Goal: Transaction & Acquisition: Purchase product/service

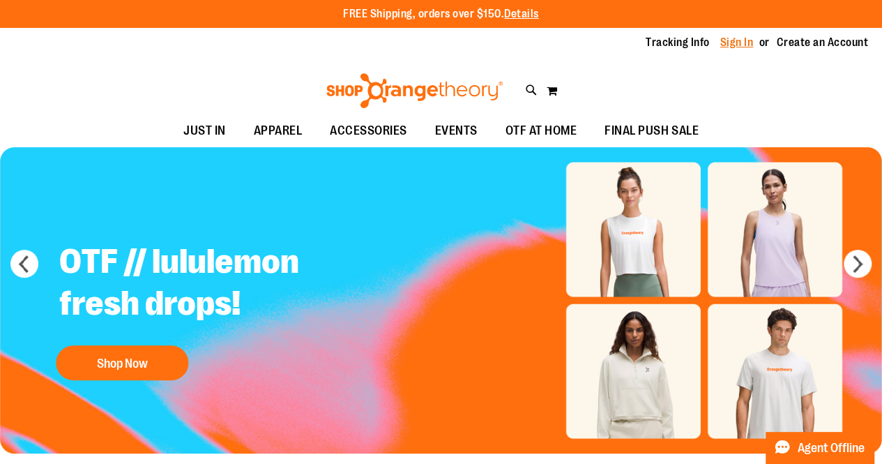
type input "**********"
click at [723, 43] on link "Sign In" at bounding box center [736, 42] width 33 height 15
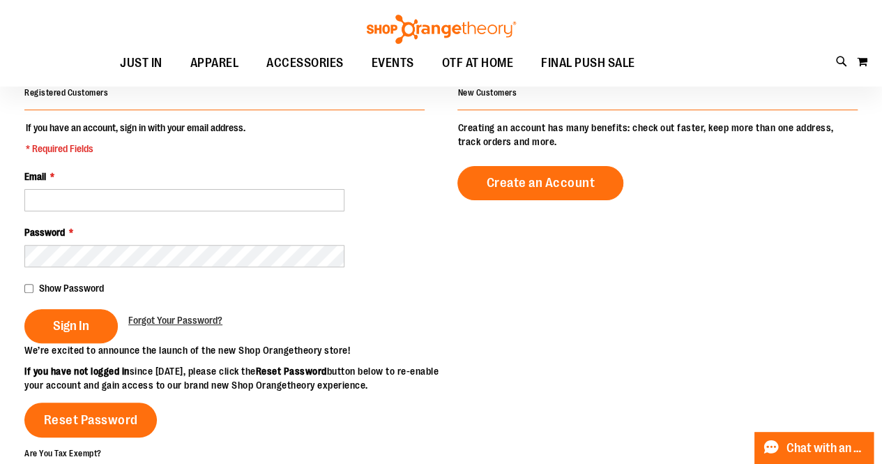
scroll to position [114, 0]
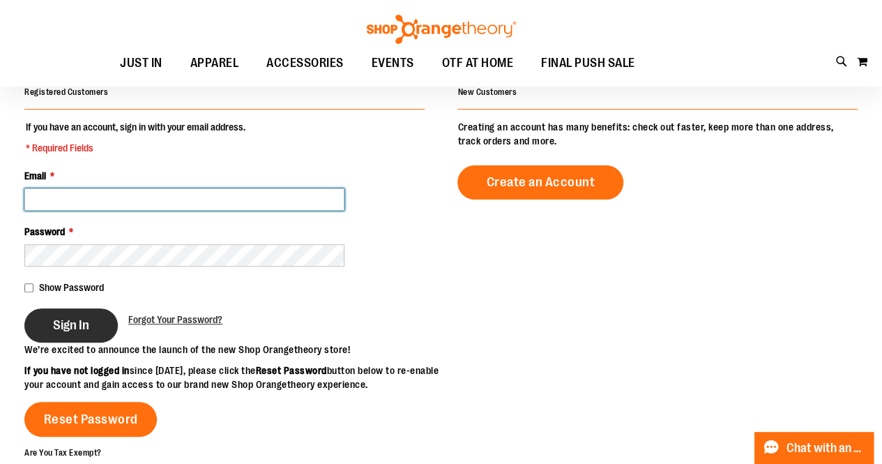
type input "**********"
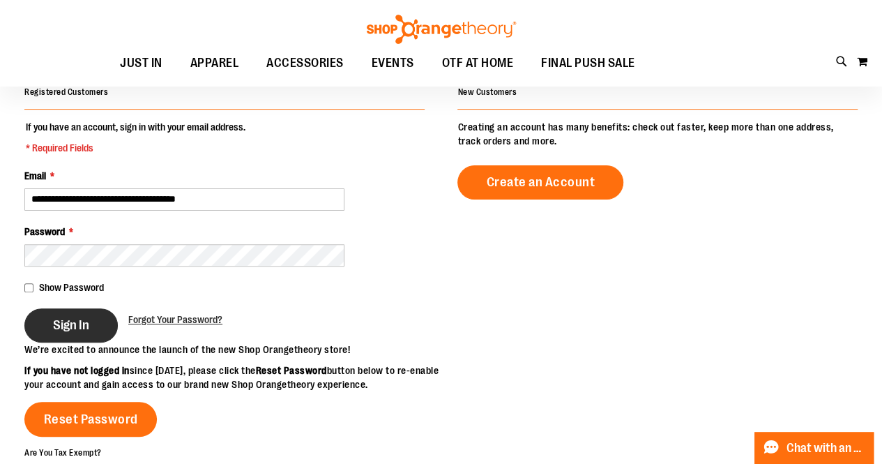
type input "**********"
click at [64, 323] on span "Sign In" at bounding box center [71, 324] width 36 height 15
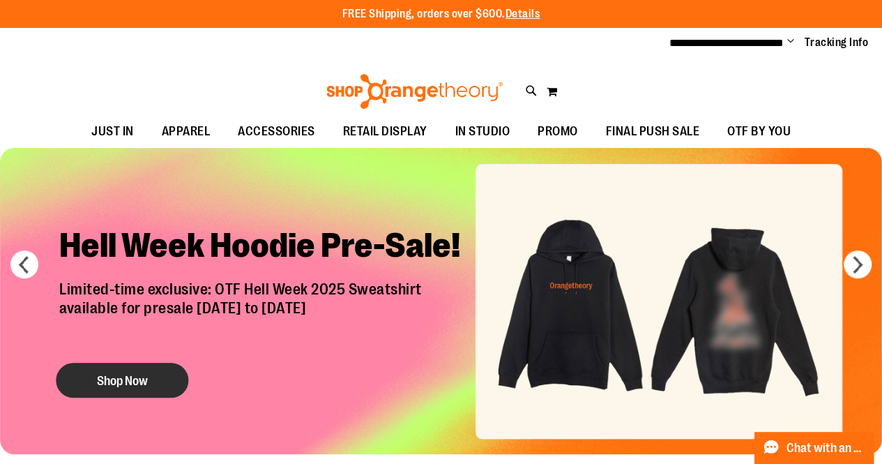
type input "**********"
click at [132, 379] on button "Shop Now" at bounding box center [122, 380] width 132 height 35
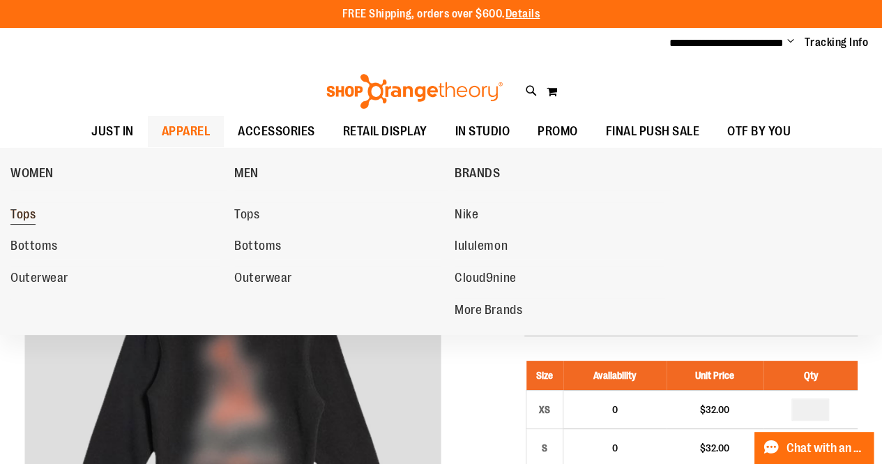
type input "**********"
click at [21, 210] on span "Tops" at bounding box center [22, 215] width 25 height 17
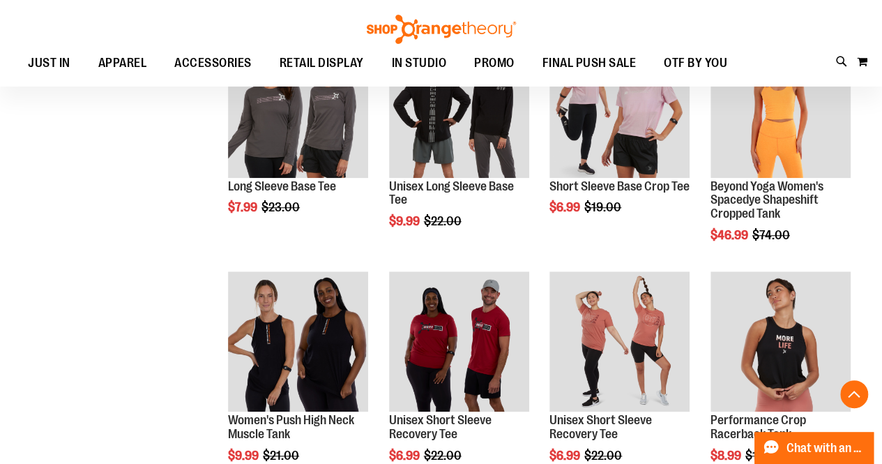
scroll to position [474, 0]
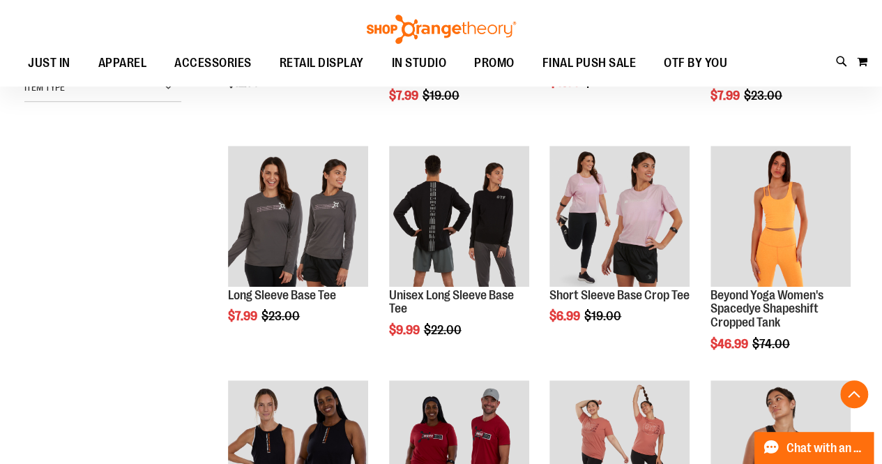
scroll to position [365, 0]
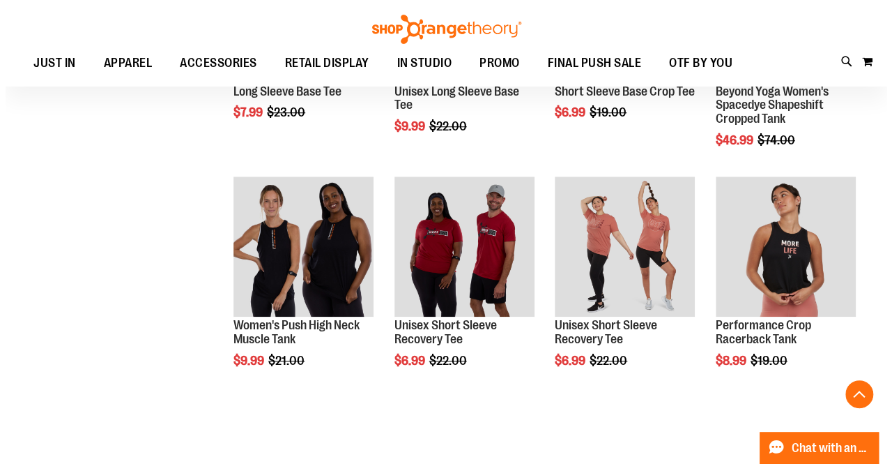
scroll to position [574, 0]
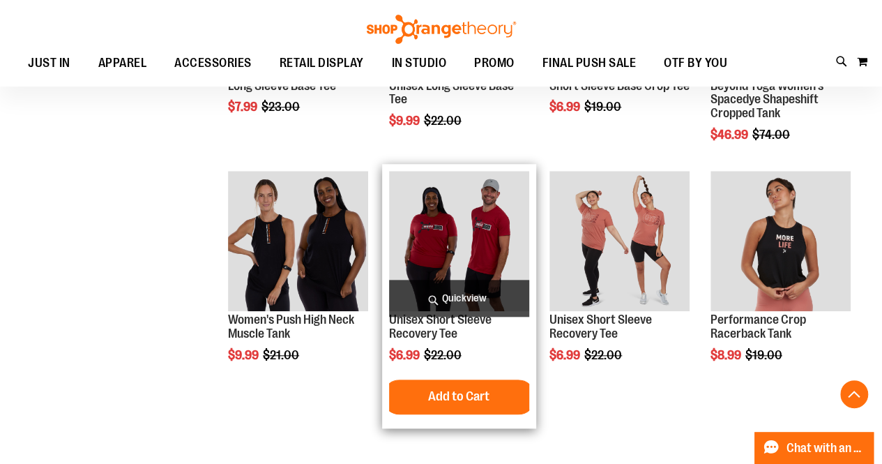
type input "**********"
click at [464, 294] on span "Quickview" at bounding box center [459, 298] width 140 height 37
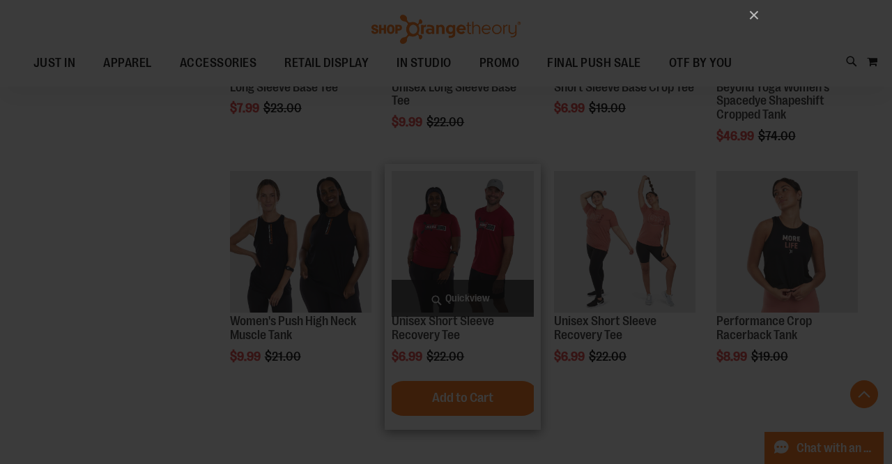
scroll to position [0, 0]
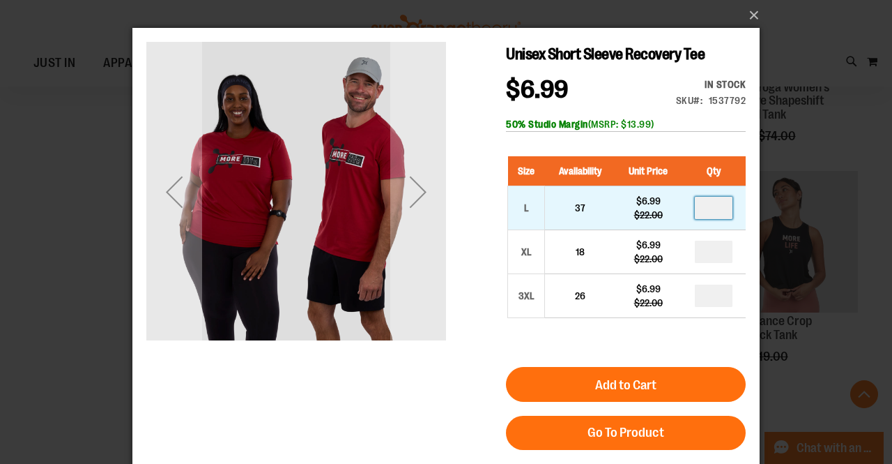
click at [711, 205] on input "number" at bounding box center [714, 208] width 38 height 22
type input "*"
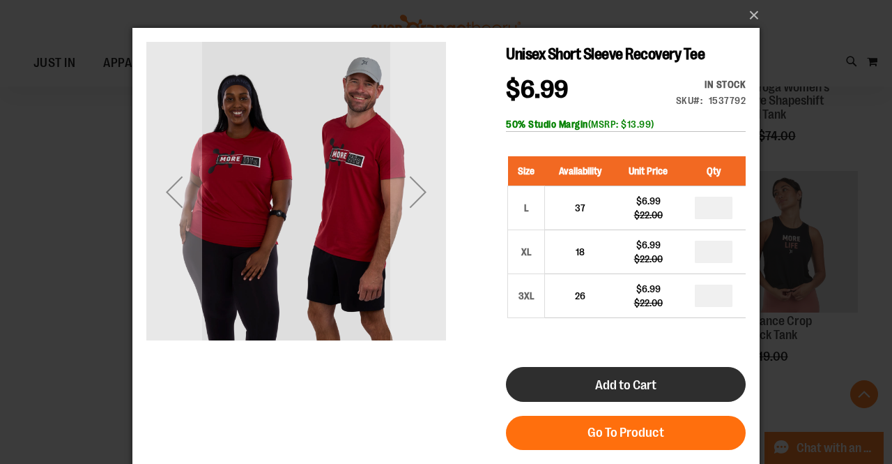
click at [622, 386] on span "Add to Cart" at bounding box center [625, 384] width 61 height 15
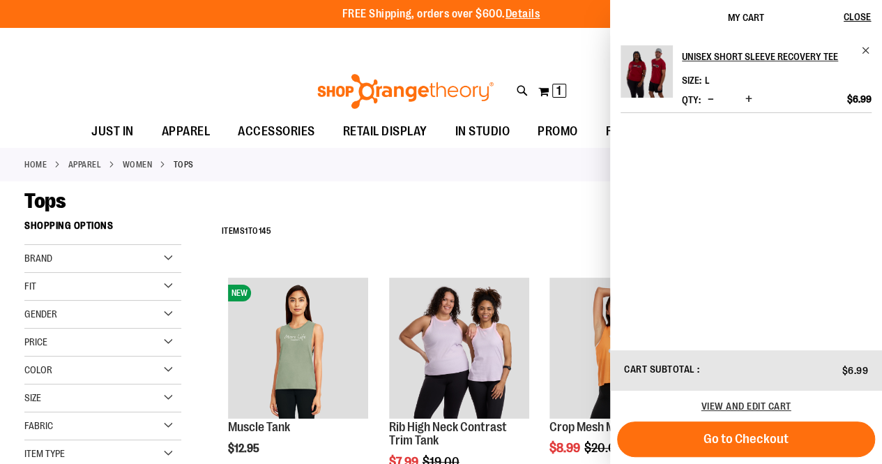
click at [503, 208] on div "Tops" at bounding box center [440, 200] width 833 height 25
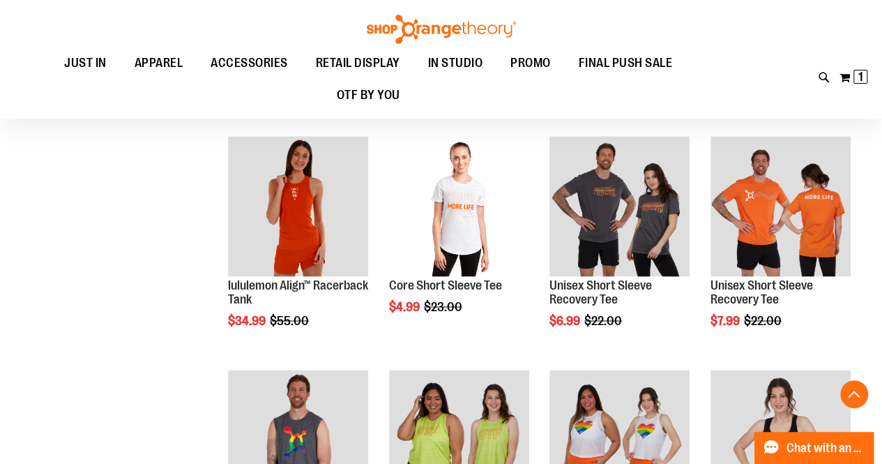
scroll to position [1078, 0]
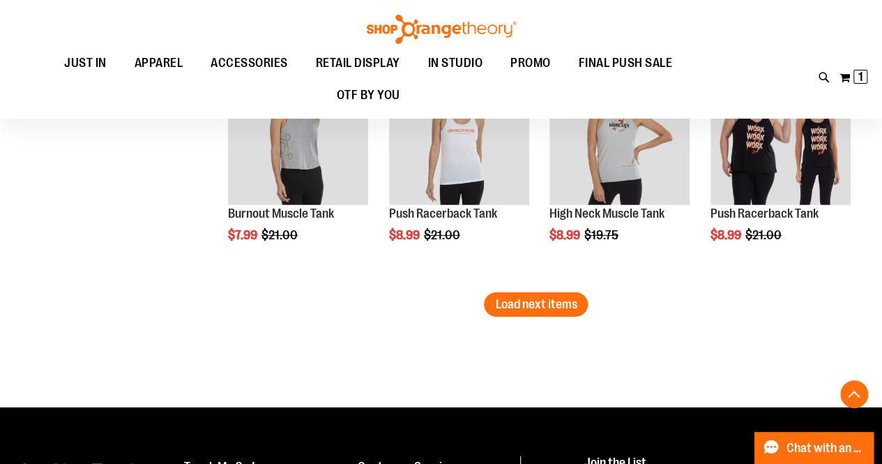
scroll to position [2085, 0]
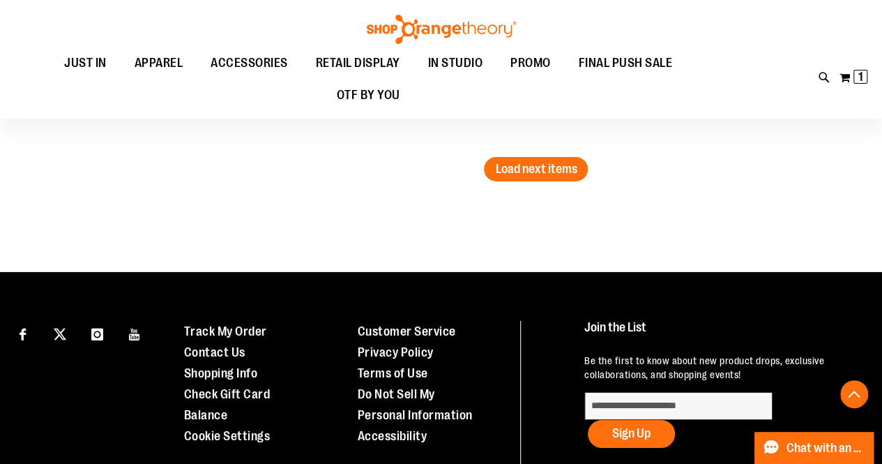
scroll to position [2206, 0]
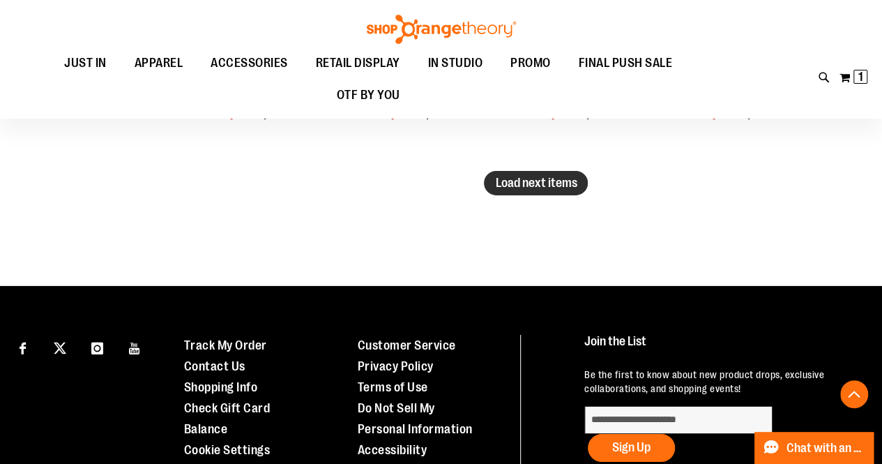
click at [505, 181] on span "Load next items" at bounding box center [536, 183] width 82 height 14
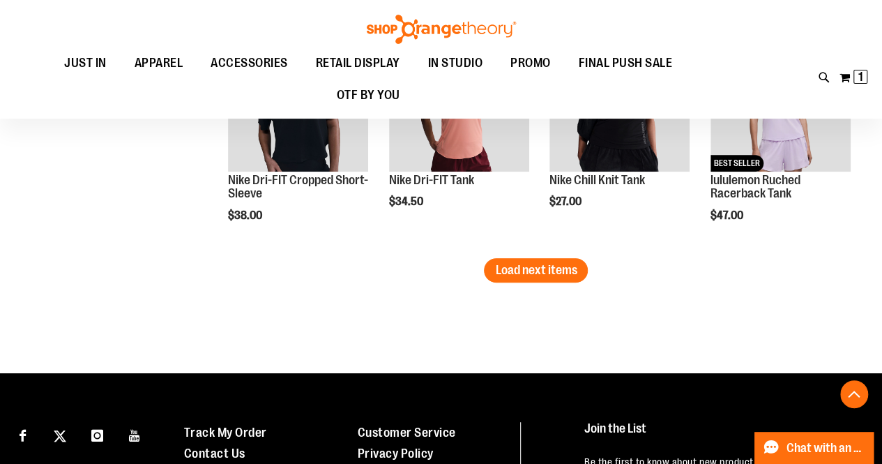
scroll to position [2822, 0]
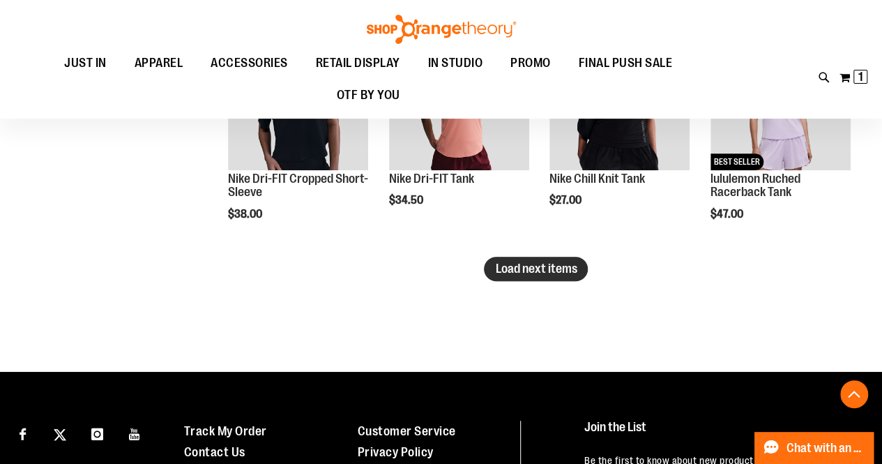
click at [533, 267] on span "Load next items" at bounding box center [536, 268] width 82 height 14
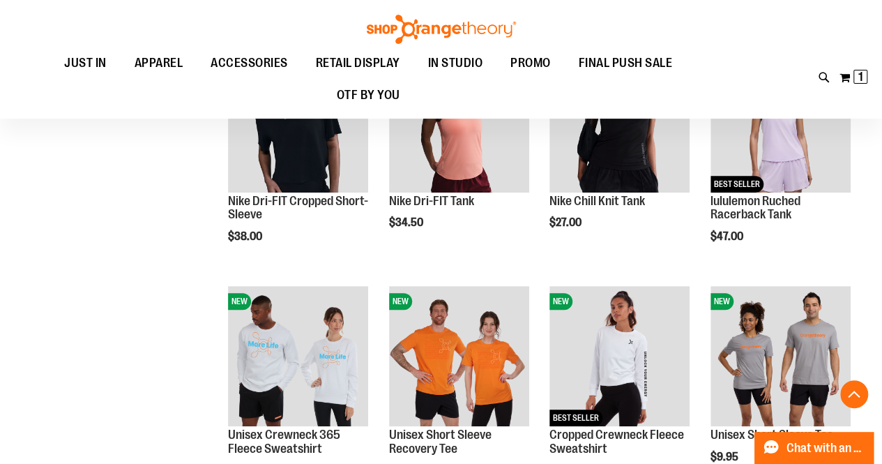
scroll to position [2798, 0]
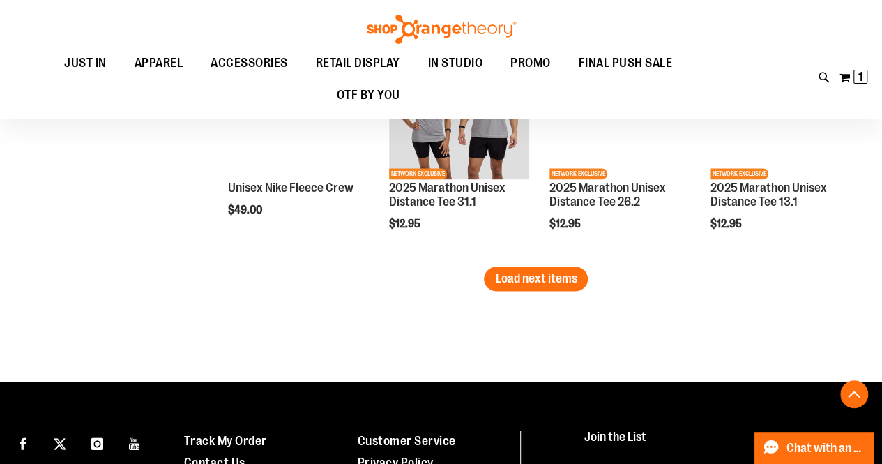
scroll to position [3515, 0]
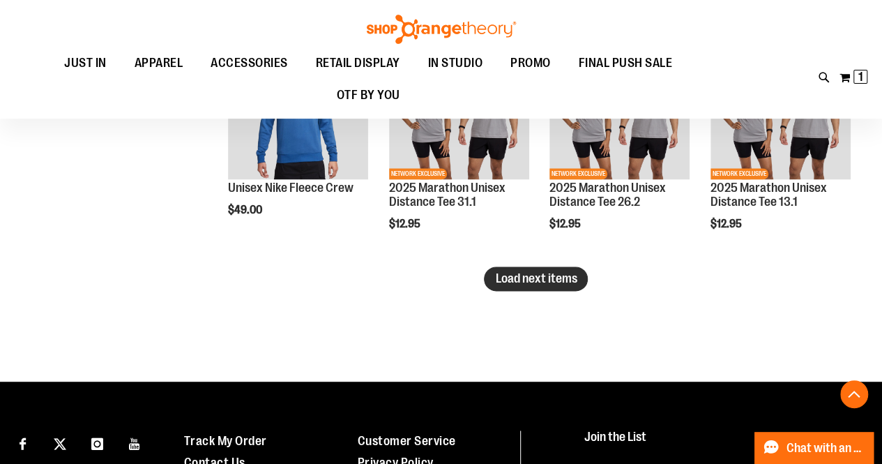
click at [547, 279] on span "Load next items" at bounding box center [536, 278] width 82 height 14
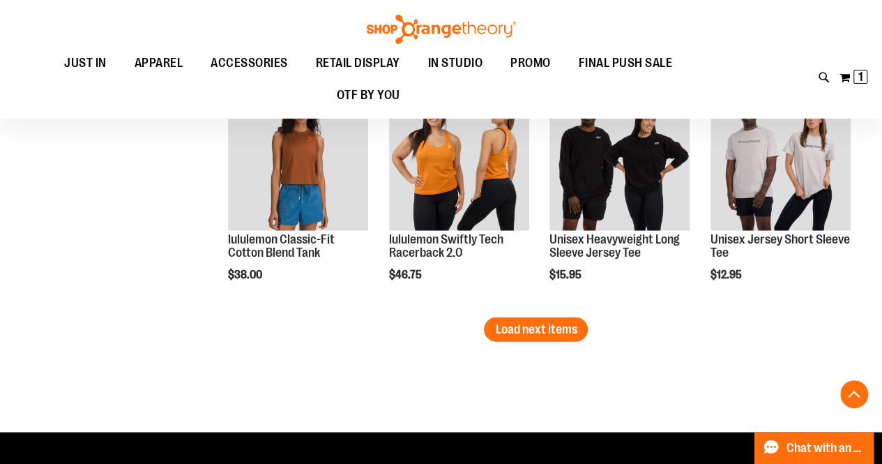
scroll to position [4167, 0]
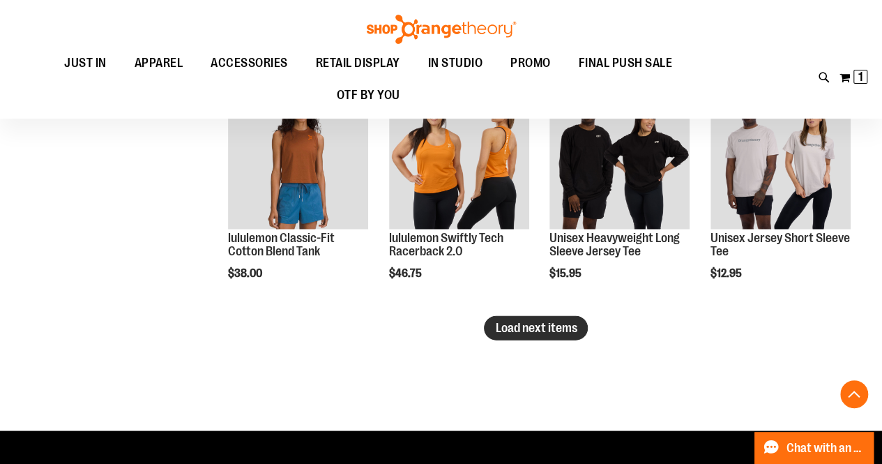
click at [535, 330] on span "Load next items" at bounding box center [536, 328] width 82 height 14
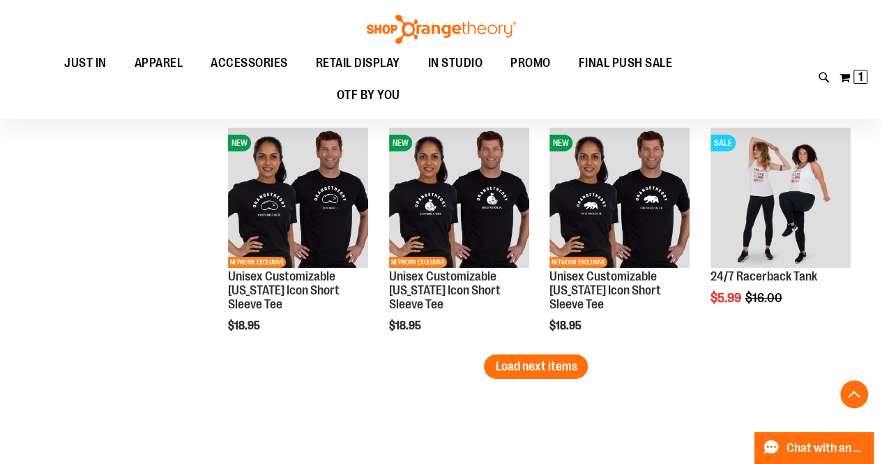
scroll to position [4873, 0]
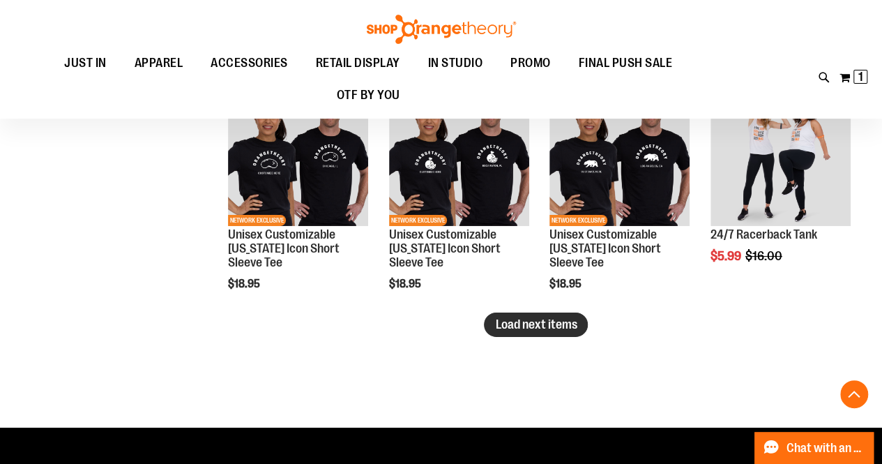
click at [524, 326] on span "Load next items" at bounding box center [536, 324] width 82 height 14
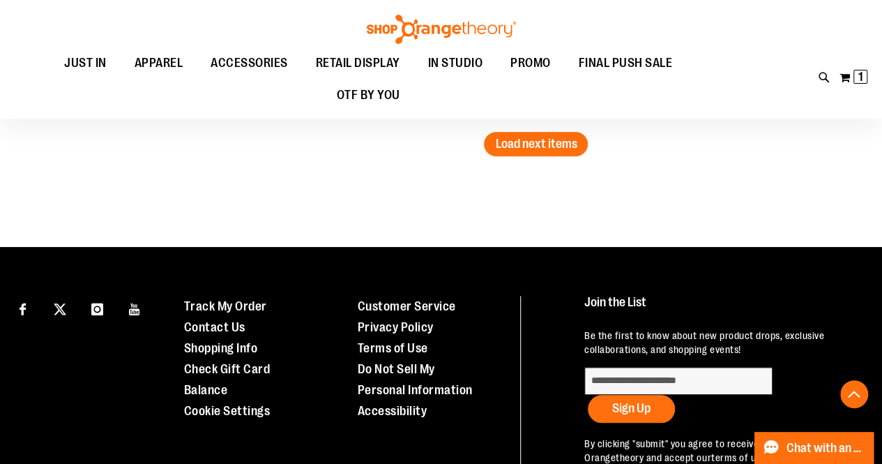
scroll to position [5743, 0]
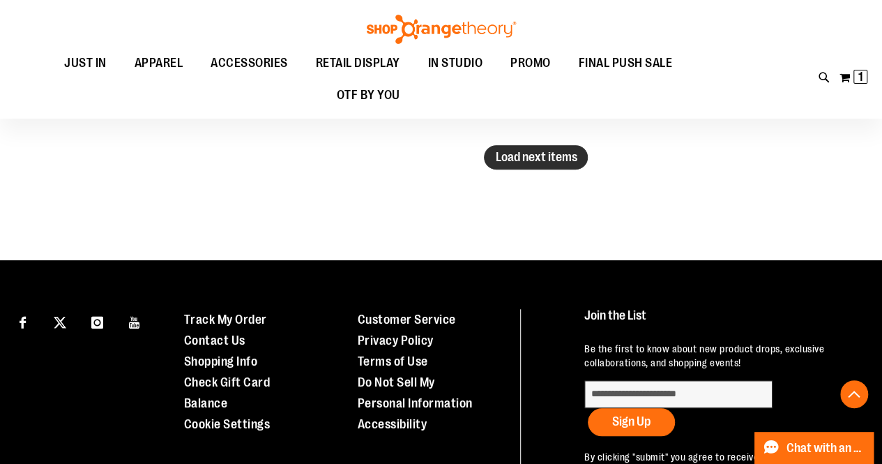
click at [559, 160] on span "Load next items" at bounding box center [536, 157] width 82 height 14
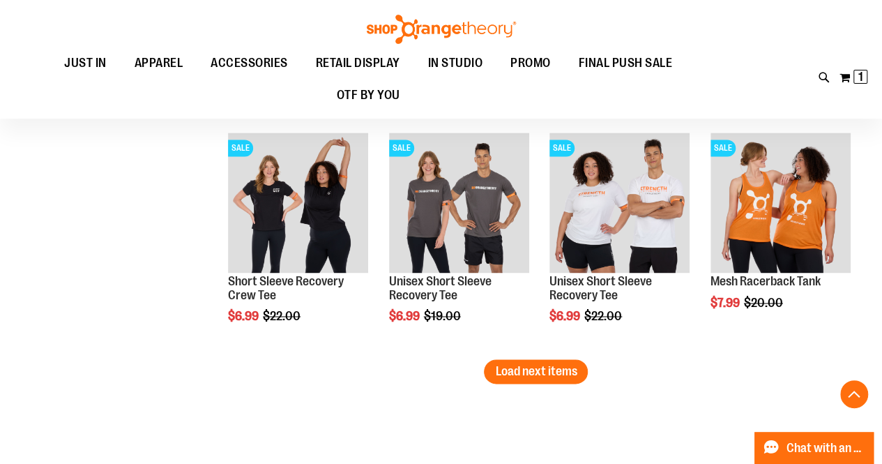
scroll to position [6232, 0]
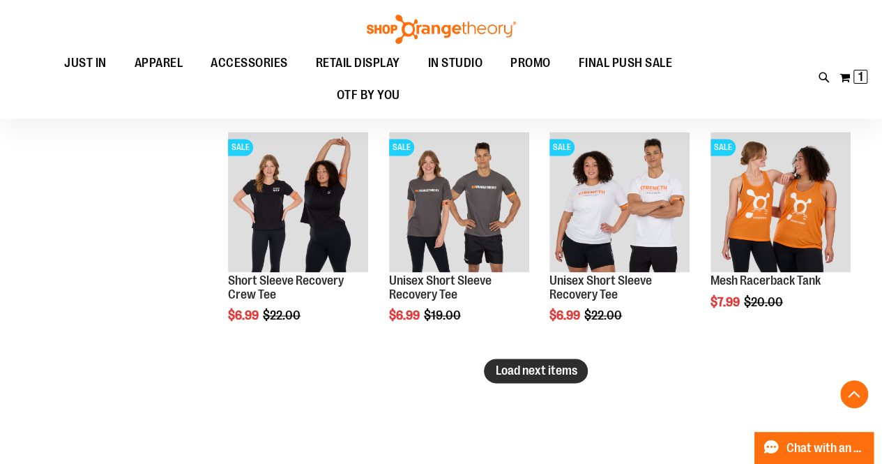
click at [520, 365] on span "Load next items" at bounding box center [536, 370] width 82 height 14
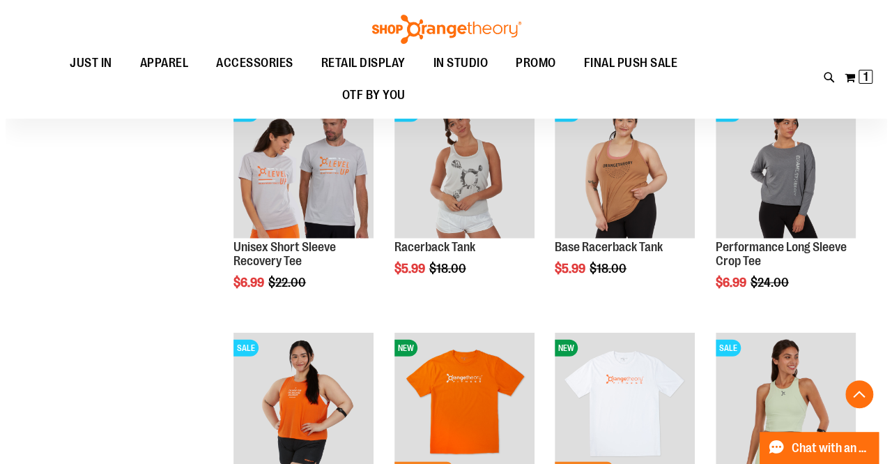
scroll to position [6733, 0]
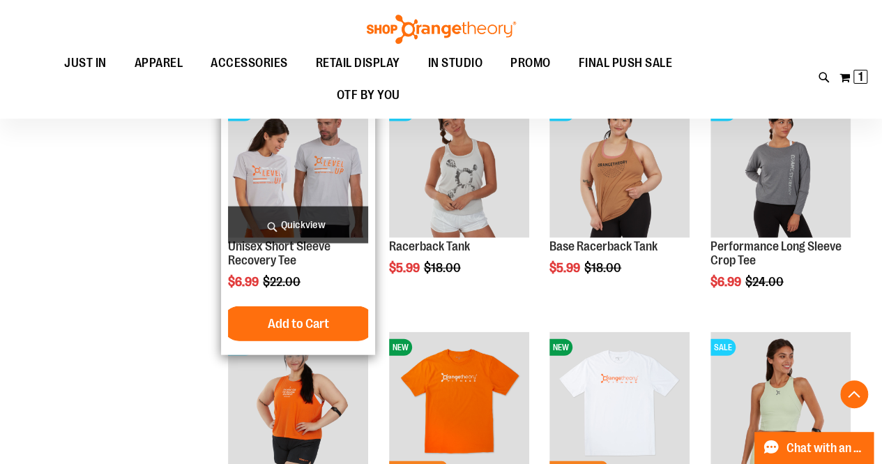
click at [290, 222] on span "Quickview" at bounding box center [298, 224] width 140 height 37
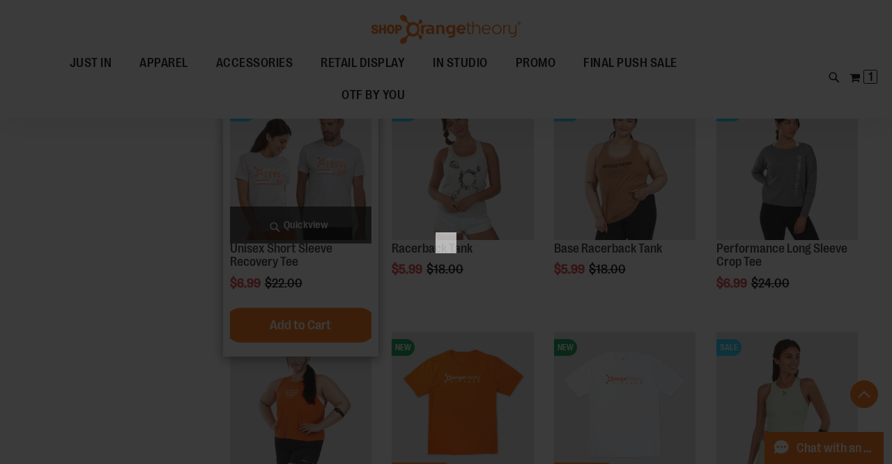
scroll to position [0, 0]
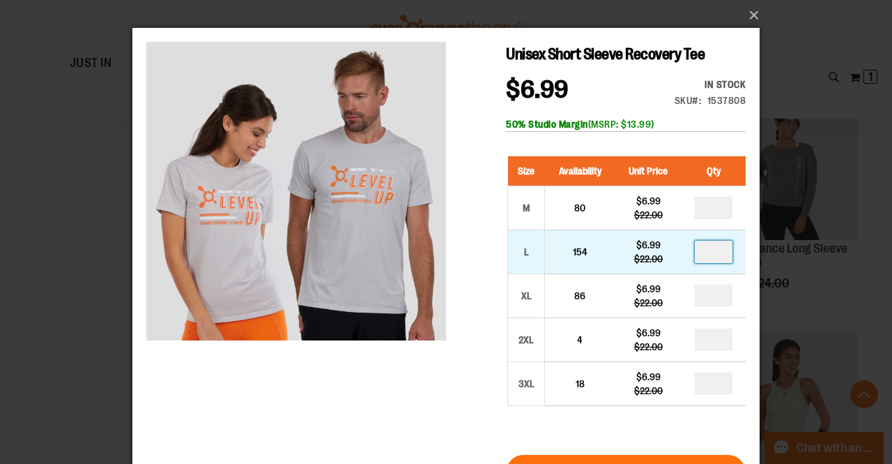
click at [712, 252] on input "number" at bounding box center [714, 252] width 38 height 22
type input "*"
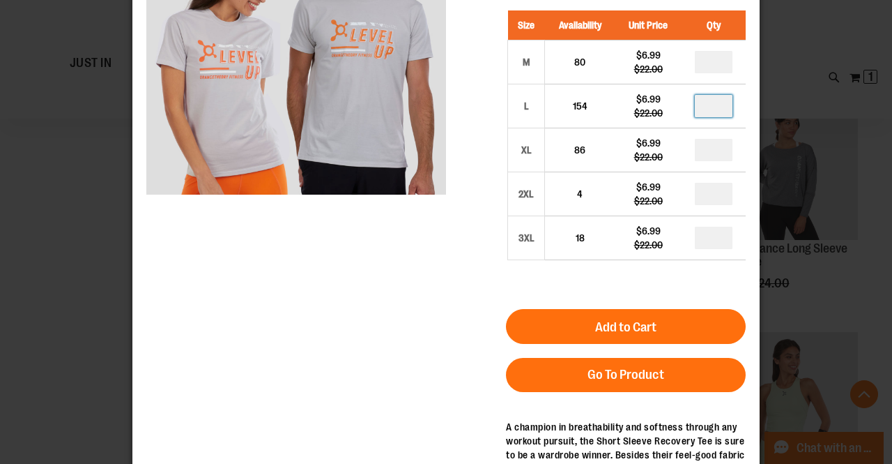
scroll to position [146, 0]
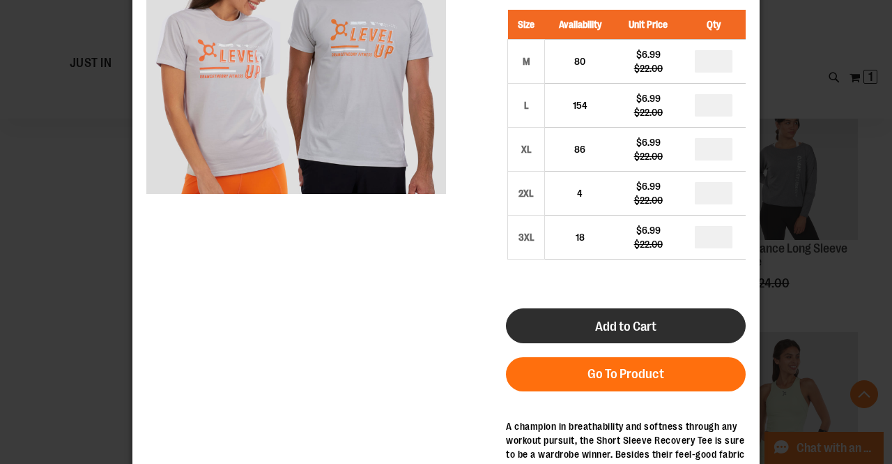
click at [586, 319] on button "Add to Cart" at bounding box center [626, 325] width 240 height 35
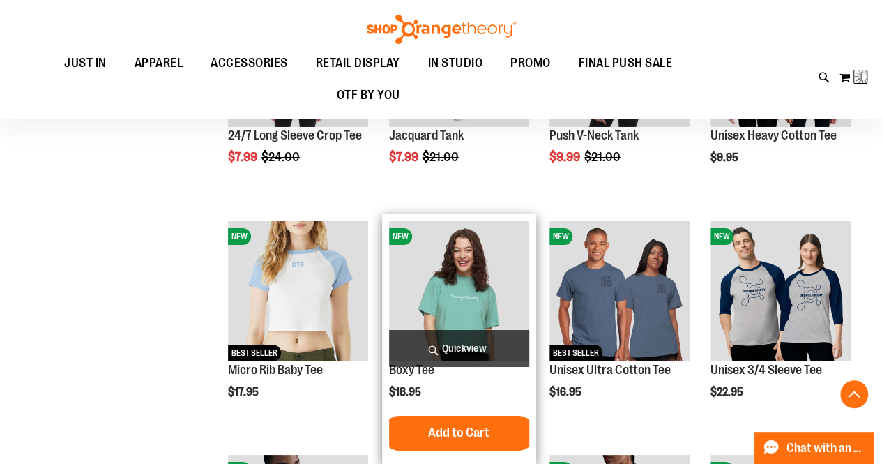
scroll to position [256, 0]
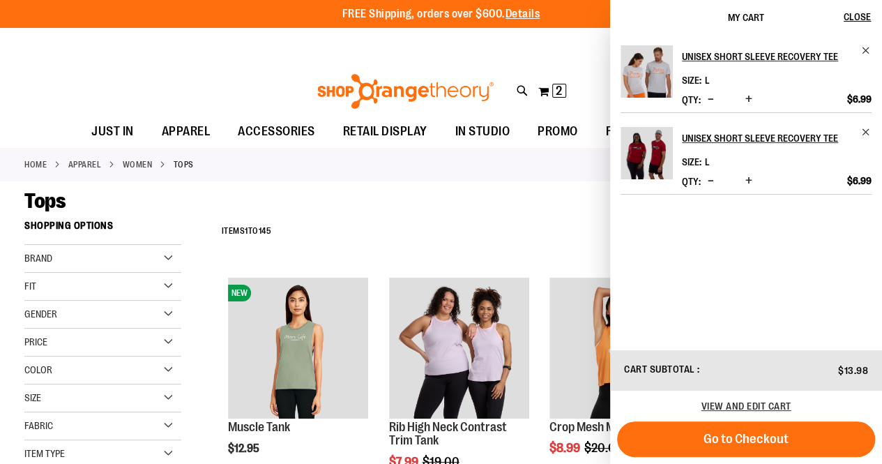
click at [434, 234] on div "**********" at bounding box center [536, 231] width 643 height 36
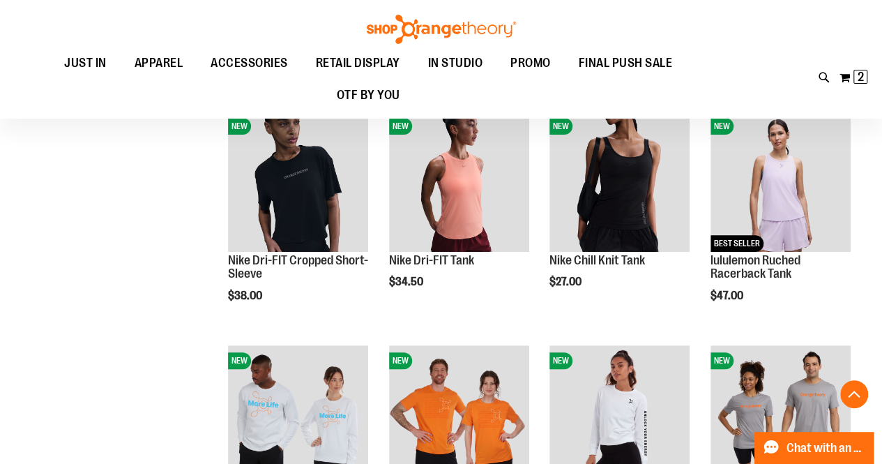
scroll to position [2742, 0]
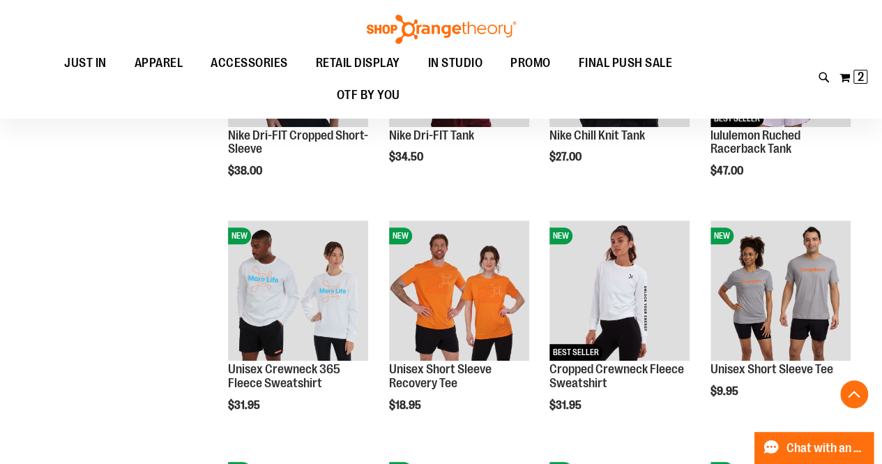
scroll to position [2868, 0]
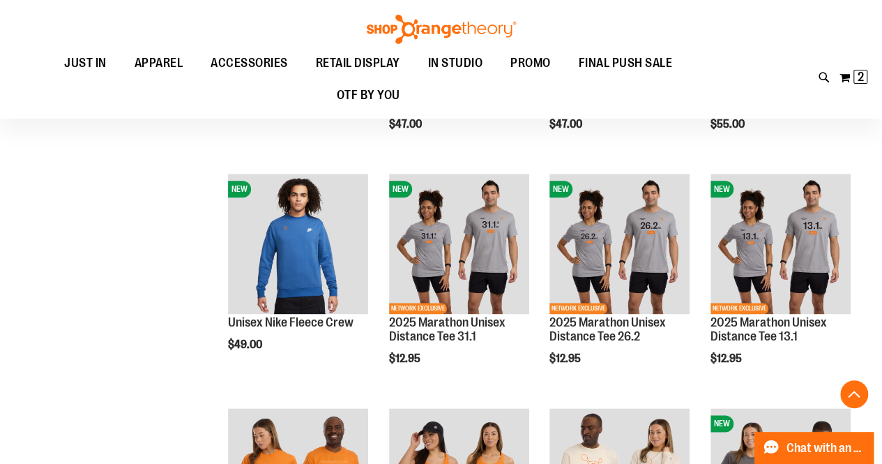
scroll to position [3381, 0]
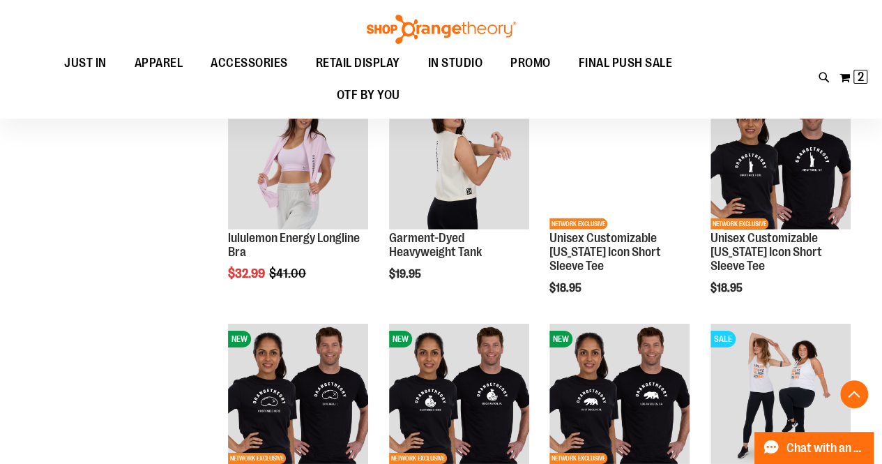
scroll to position [4636, 0]
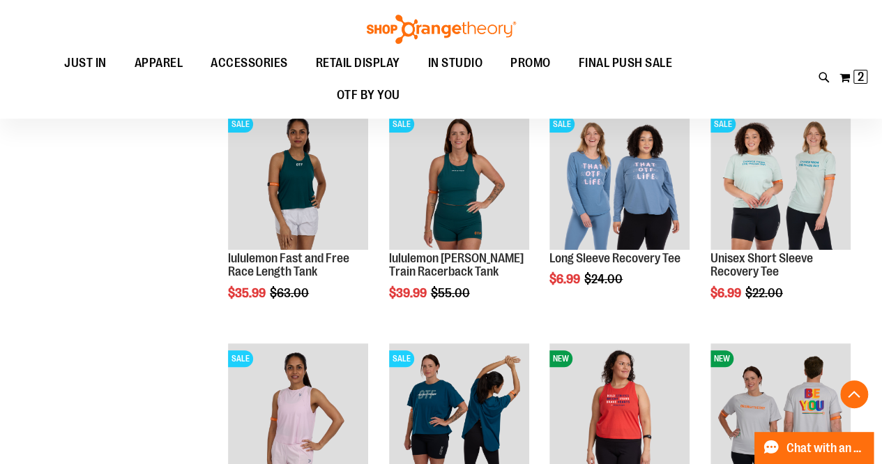
scroll to position [5323, 0]
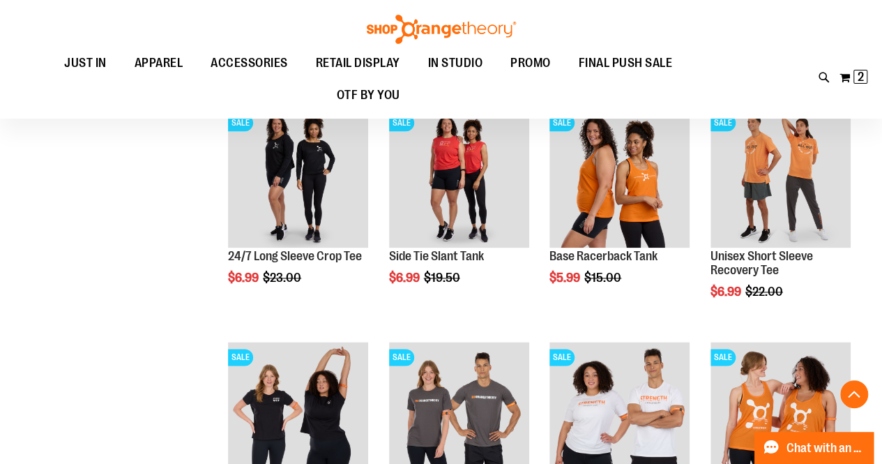
scroll to position [6020, 0]
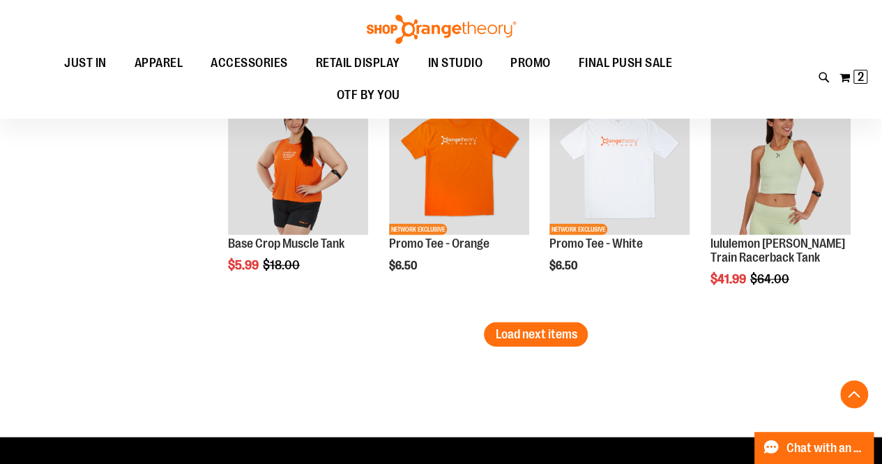
scroll to position [6971, 0]
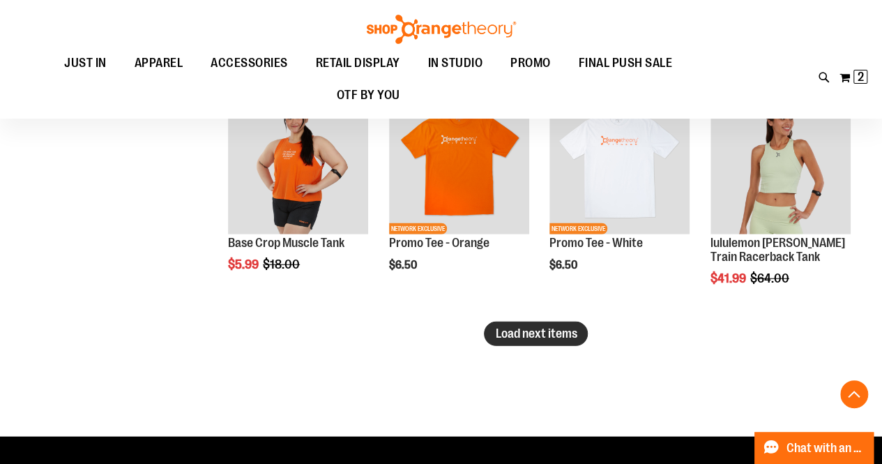
click at [537, 339] on span "Load next items" at bounding box center [536, 333] width 82 height 14
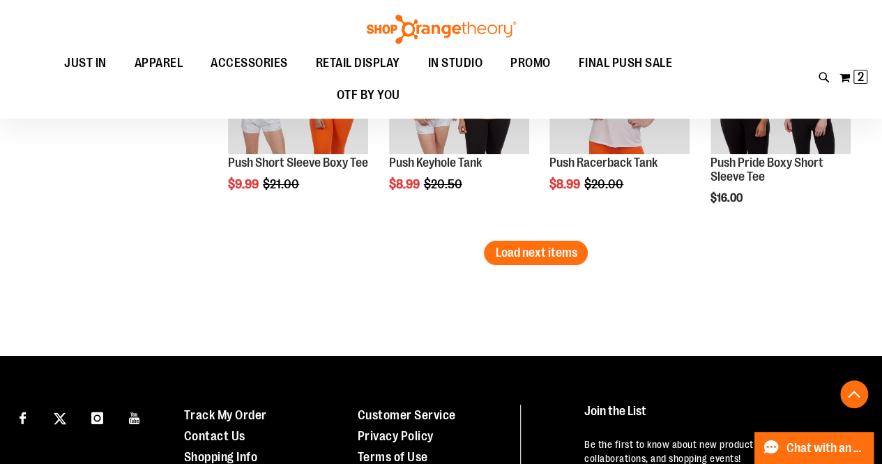
scroll to position [7755, 0]
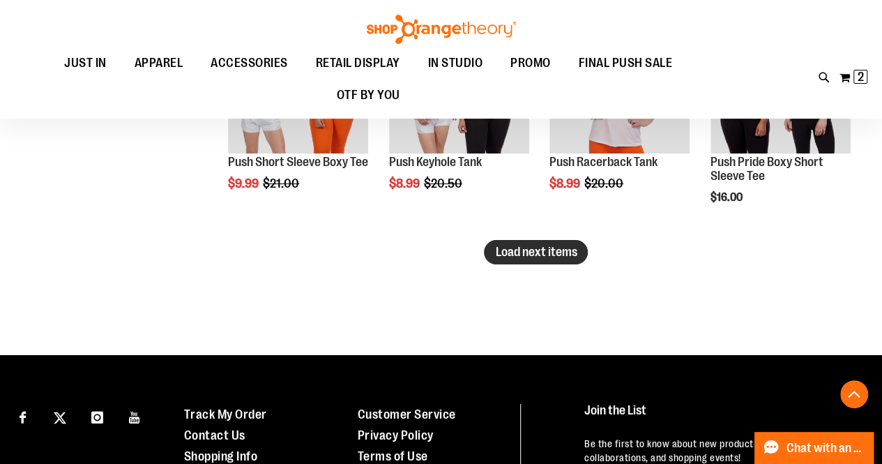
click at [537, 252] on span "Load next items" at bounding box center [536, 252] width 82 height 14
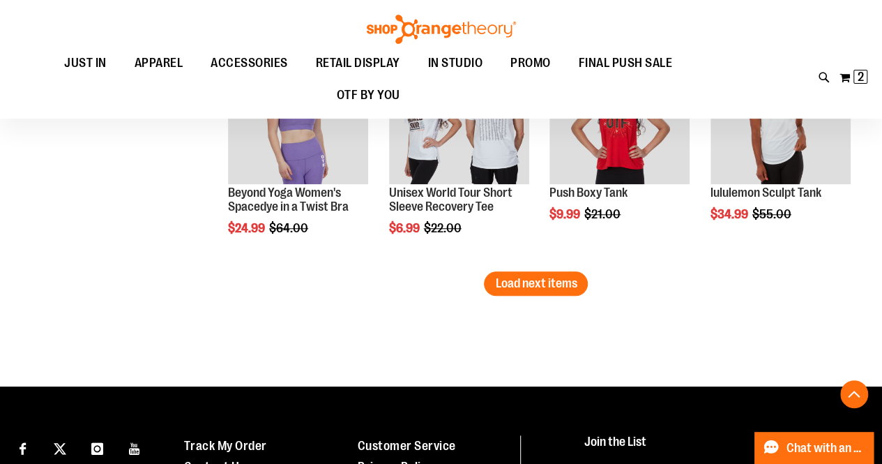
scroll to position [8427, 0]
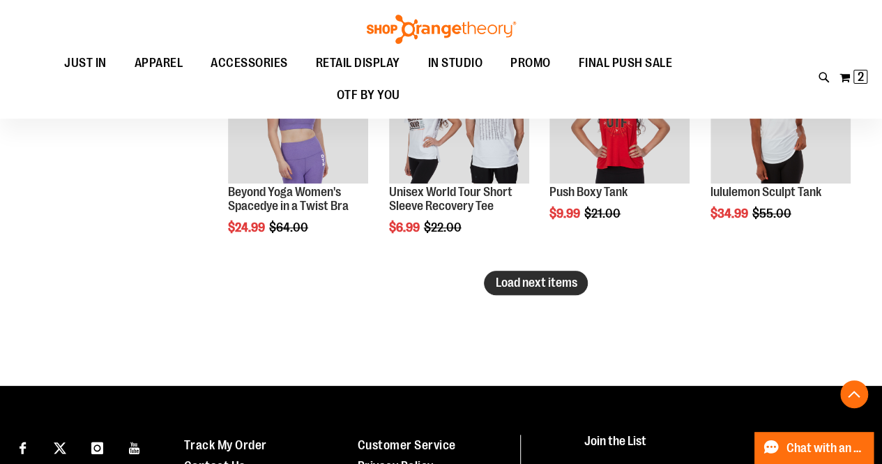
click at [527, 281] on span "Load next items" at bounding box center [536, 282] width 82 height 14
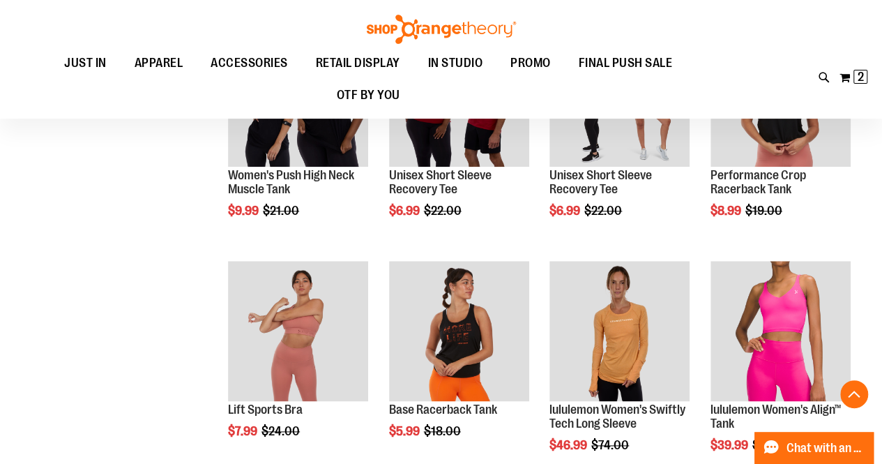
scroll to position [284, 0]
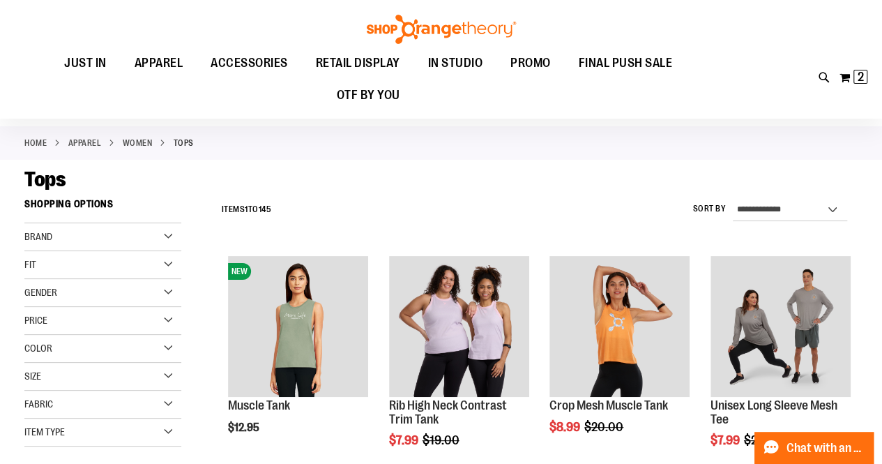
scroll to position [31, 0]
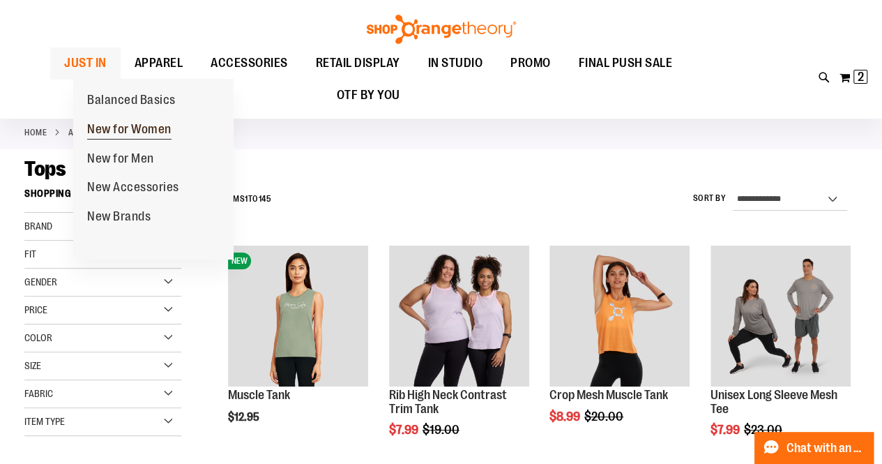
click at [115, 132] on span "New for Women" at bounding box center [129, 130] width 84 height 17
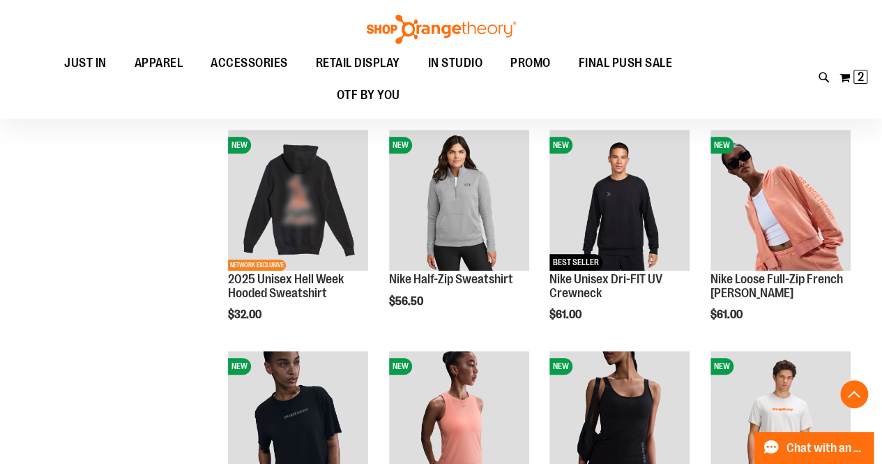
scroll to position [588, 0]
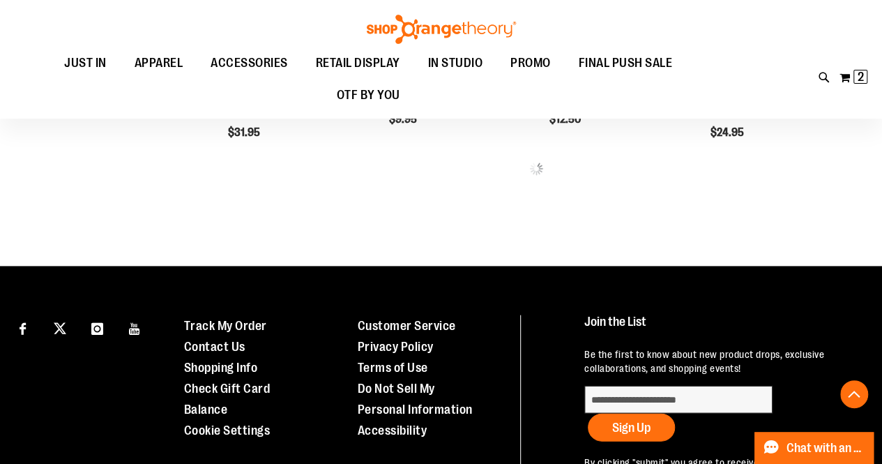
scroll to position [1432, 0]
